Goal: Task Accomplishment & Management: Use online tool/utility

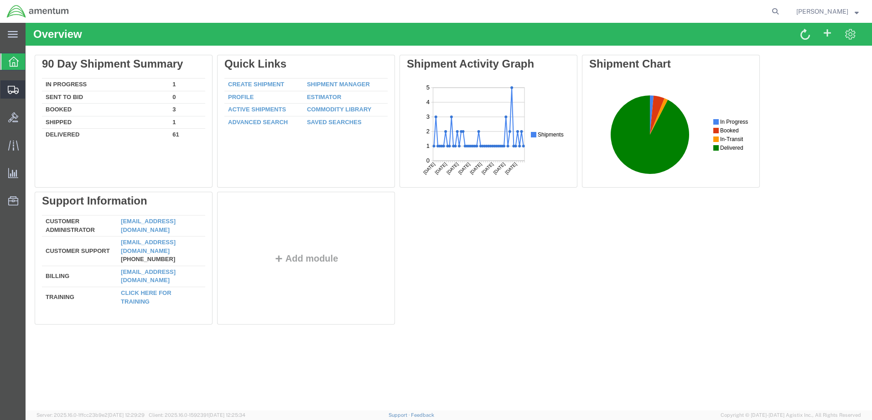
click at [14, 88] on icon at bounding box center [13, 90] width 11 height 8
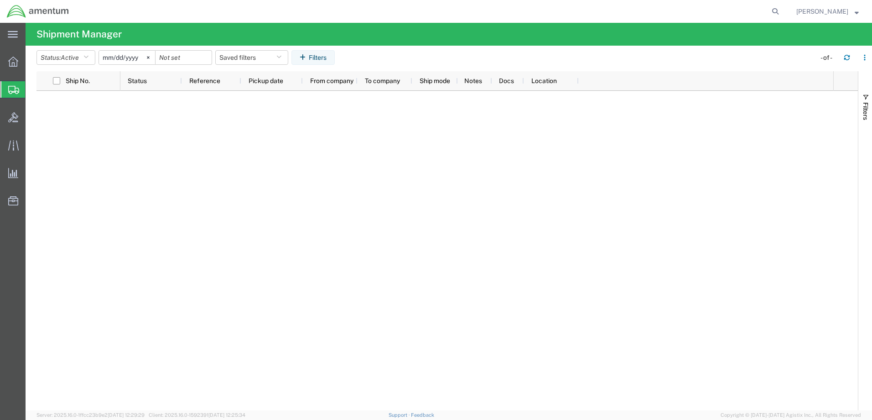
click at [13, 89] on icon at bounding box center [13, 90] width 11 height 8
click at [18, 66] on icon at bounding box center [13, 62] width 10 height 10
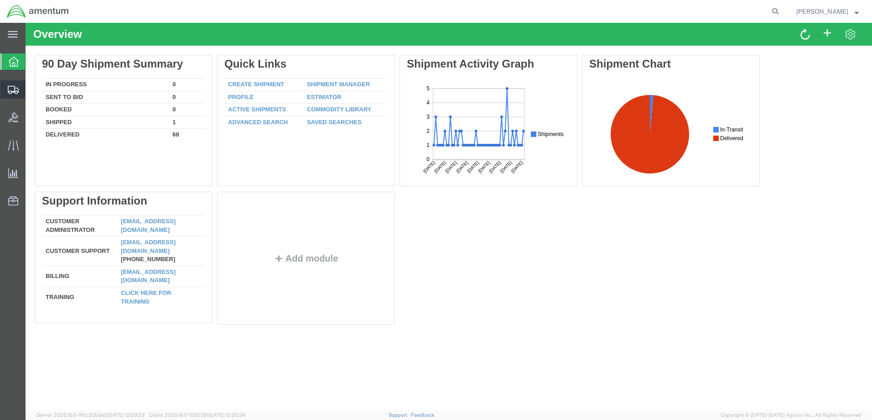
click at [0, 0] on span "Shipment Manager" at bounding box center [0, 0] width 0 height 0
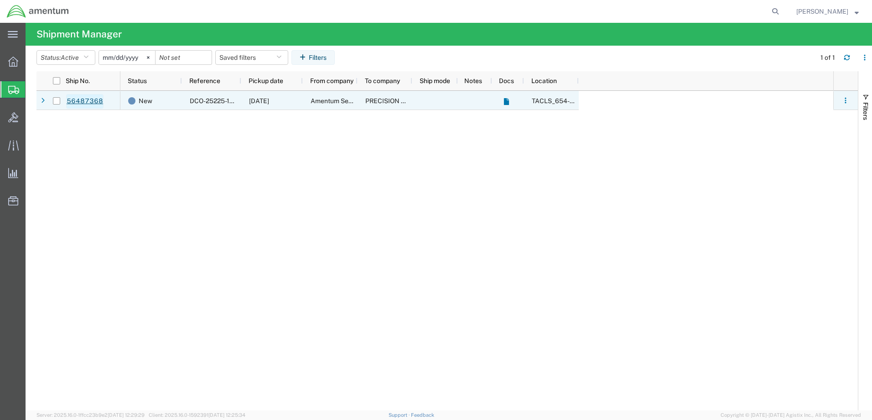
click at [89, 101] on link "56487368" at bounding box center [84, 101] width 37 height 15
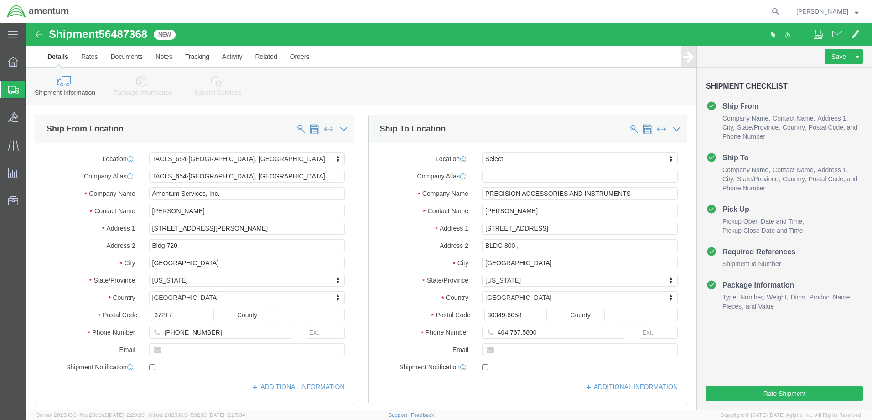
select select "42726"
select select
click input "404.767.5800"
type input "[PHONE_NUMBER]"
click button "Rate Shipment"
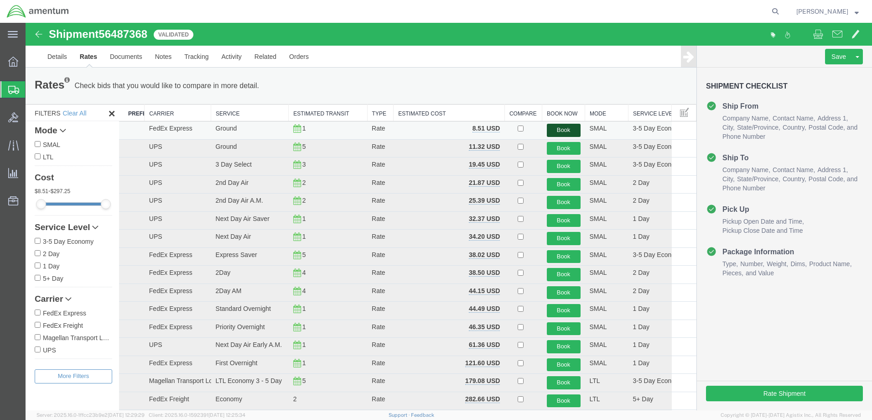
click at [558, 130] on button "Book" at bounding box center [564, 130] width 34 height 13
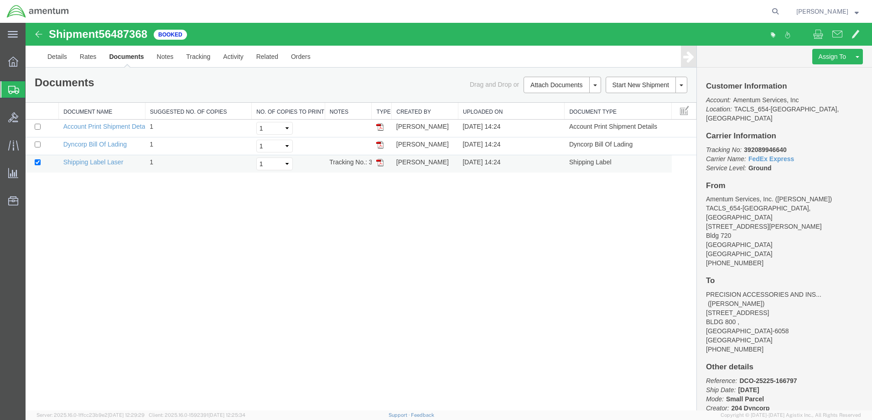
click at [380, 161] on img at bounding box center [379, 162] width 7 height 7
click at [67, 60] on link "Details" at bounding box center [57, 57] width 32 height 22
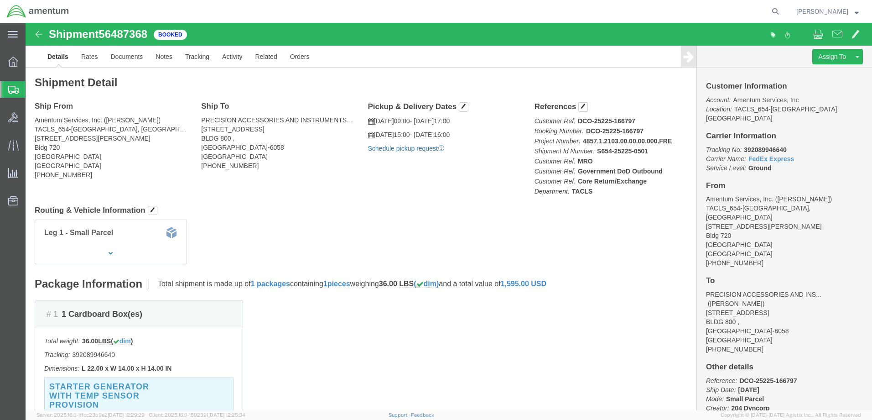
click link "Schedule pickup request"
